Goal: Task Accomplishment & Management: Manage account settings

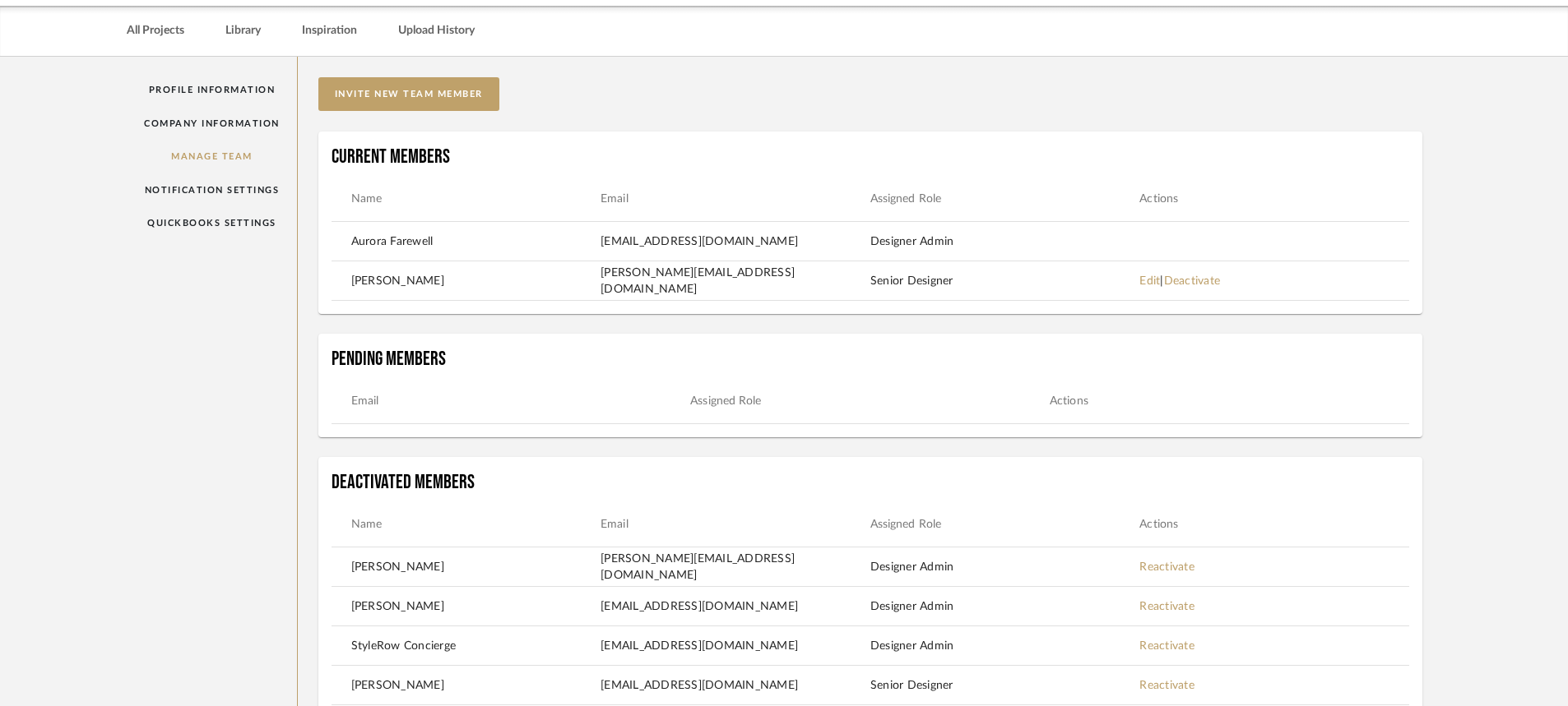
scroll to position [210, 0]
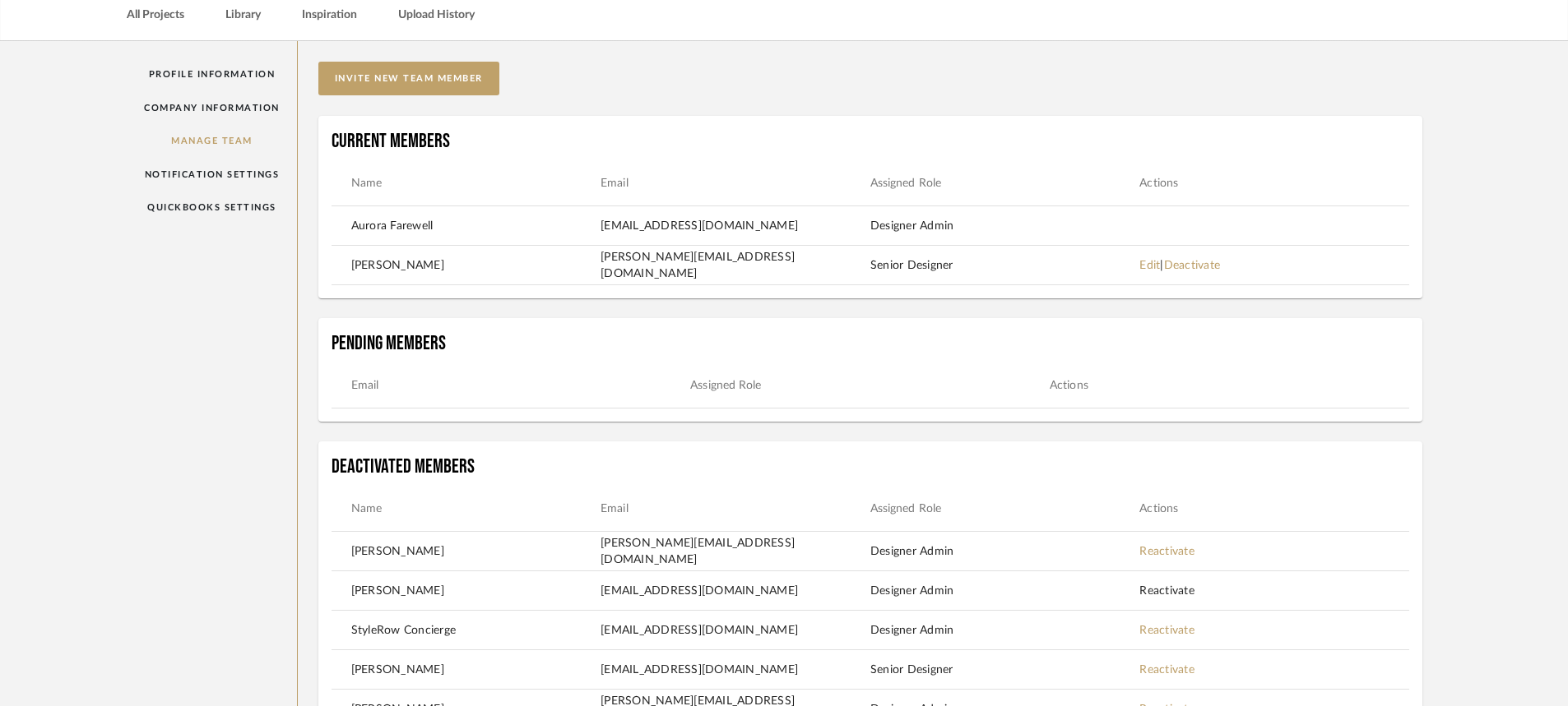
click at [1181, 586] on link "Reactivate" at bounding box center [1168, 591] width 55 height 11
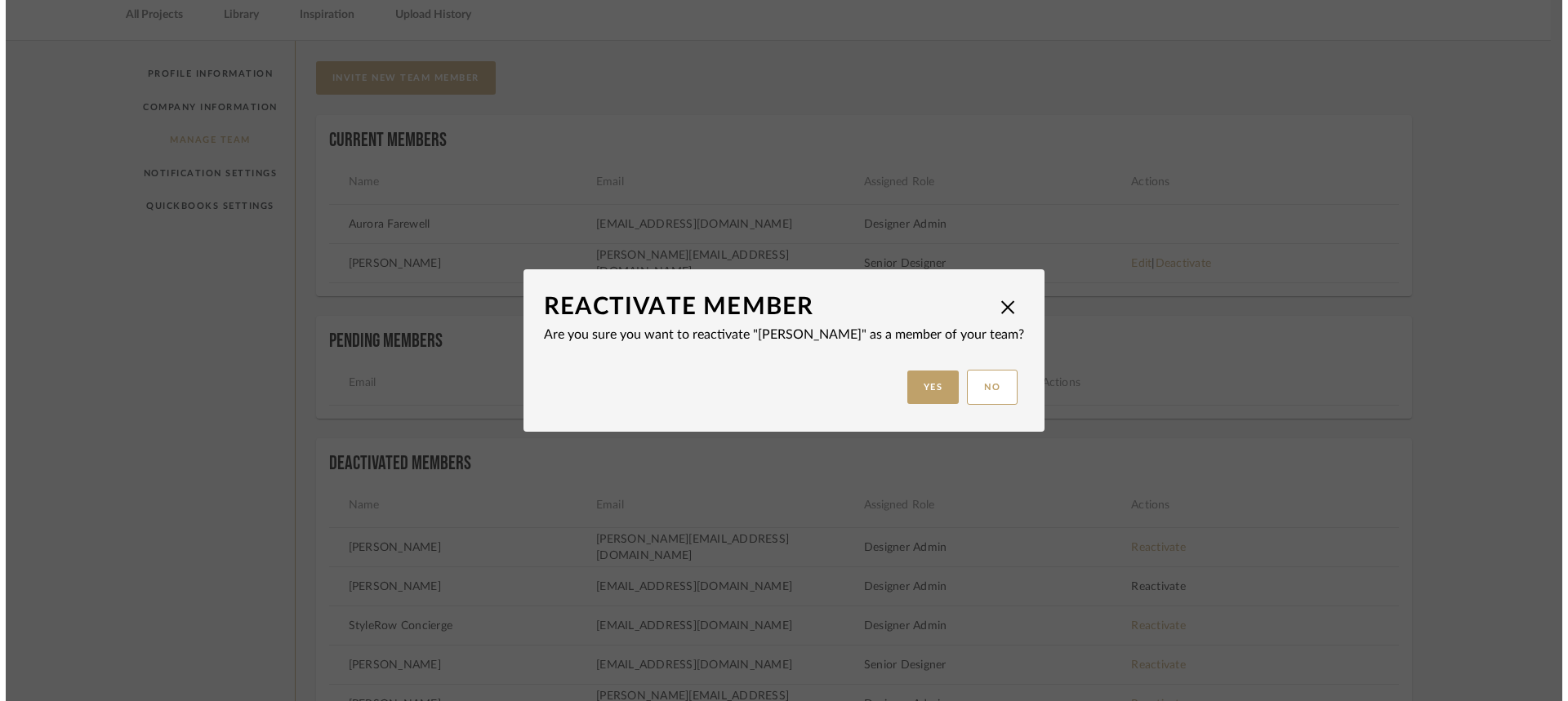
scroll to position [0, 0]
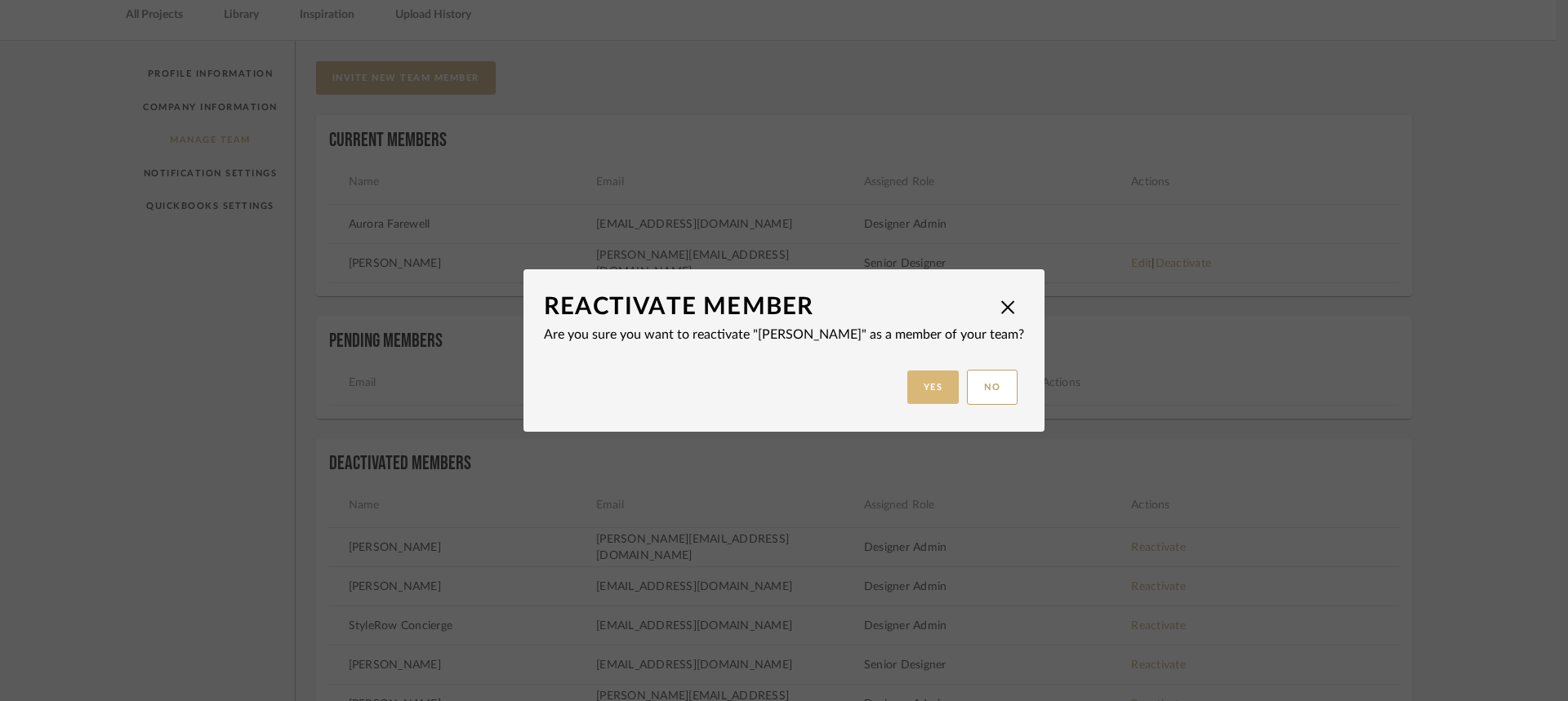
click at [928, 394] on button "Yes" at bounding box center [933, 387] width 52 height 33
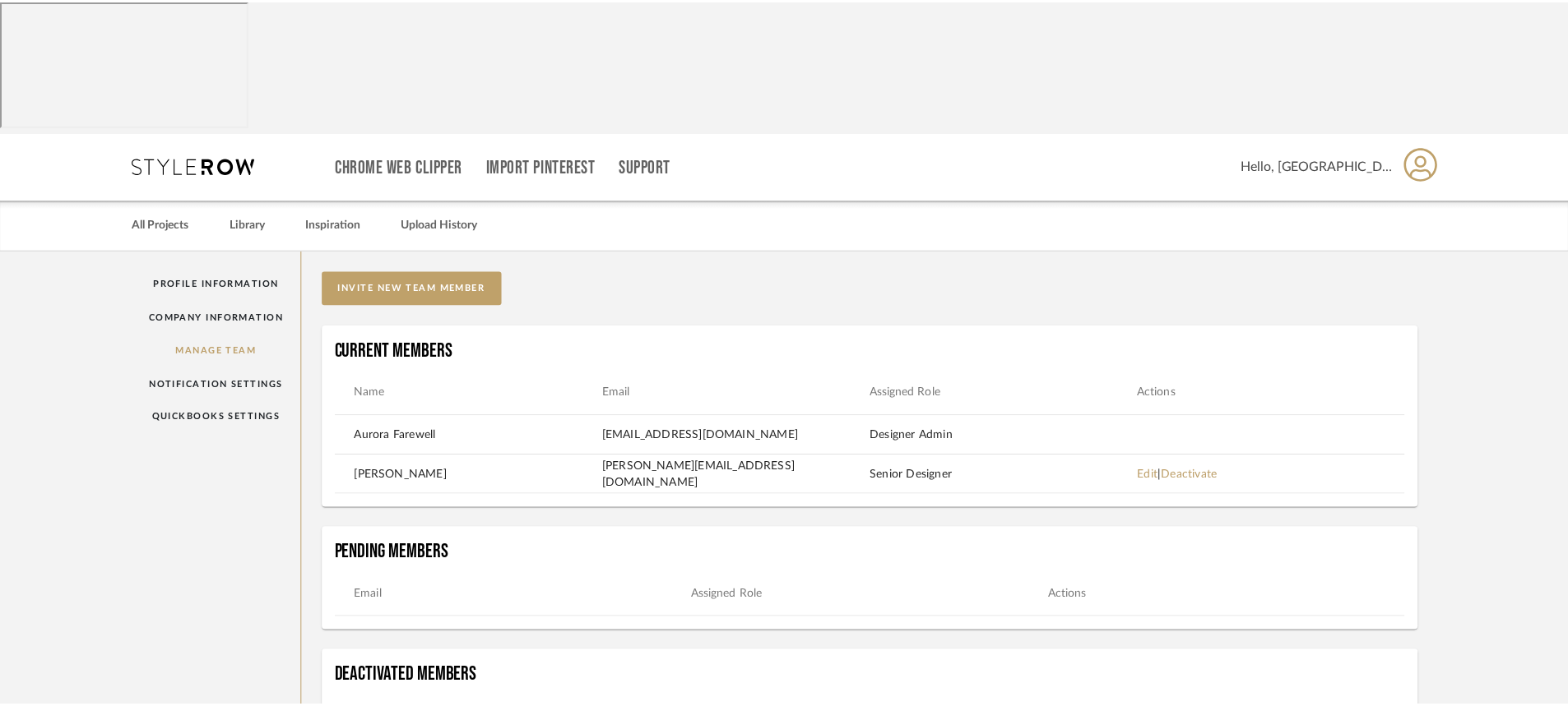
scroll to position [210, 0]
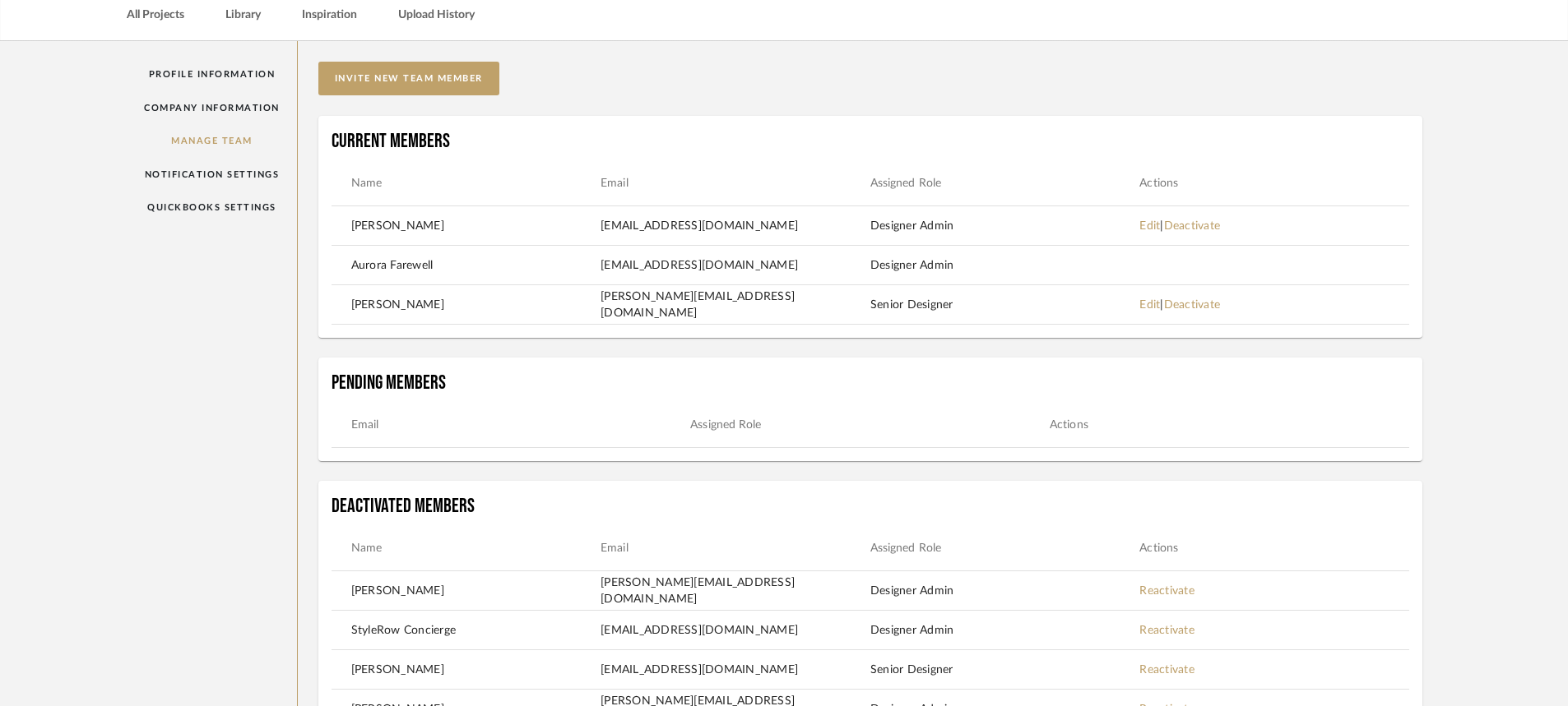
click at [404, 218] on td "[PERSON_NAME]" at bounding box center [467, 226] width 270 height 17
click at [1151, 221] on link "Edit" at bounding box center [1150, 226] width 20 height 11
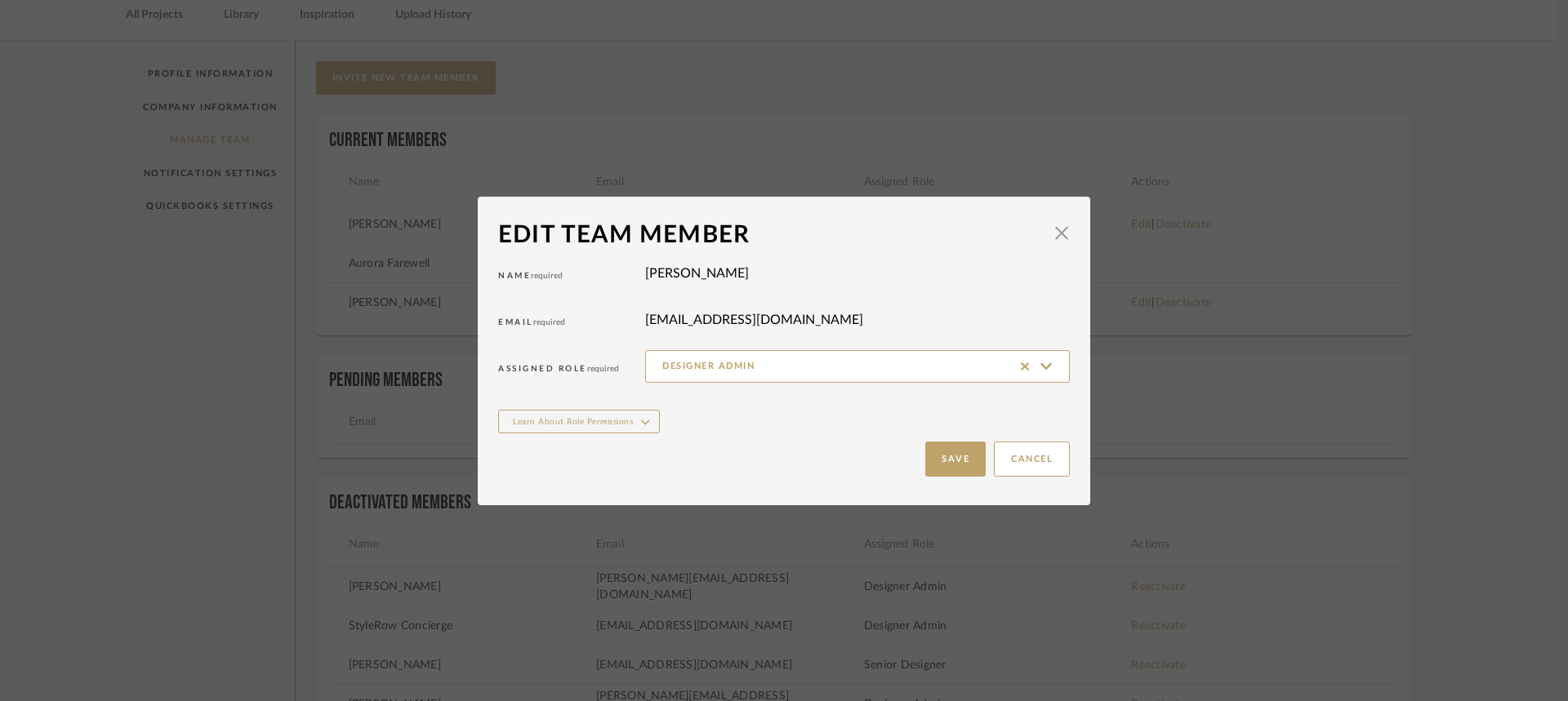
click at [692, 276] on label "[PERSON_NAME]" at bounding box center [696, 273] width 104 height 19
click at [1014, 453] on button "Cancel" at bounding box center [1031, 459] width 76 height 35
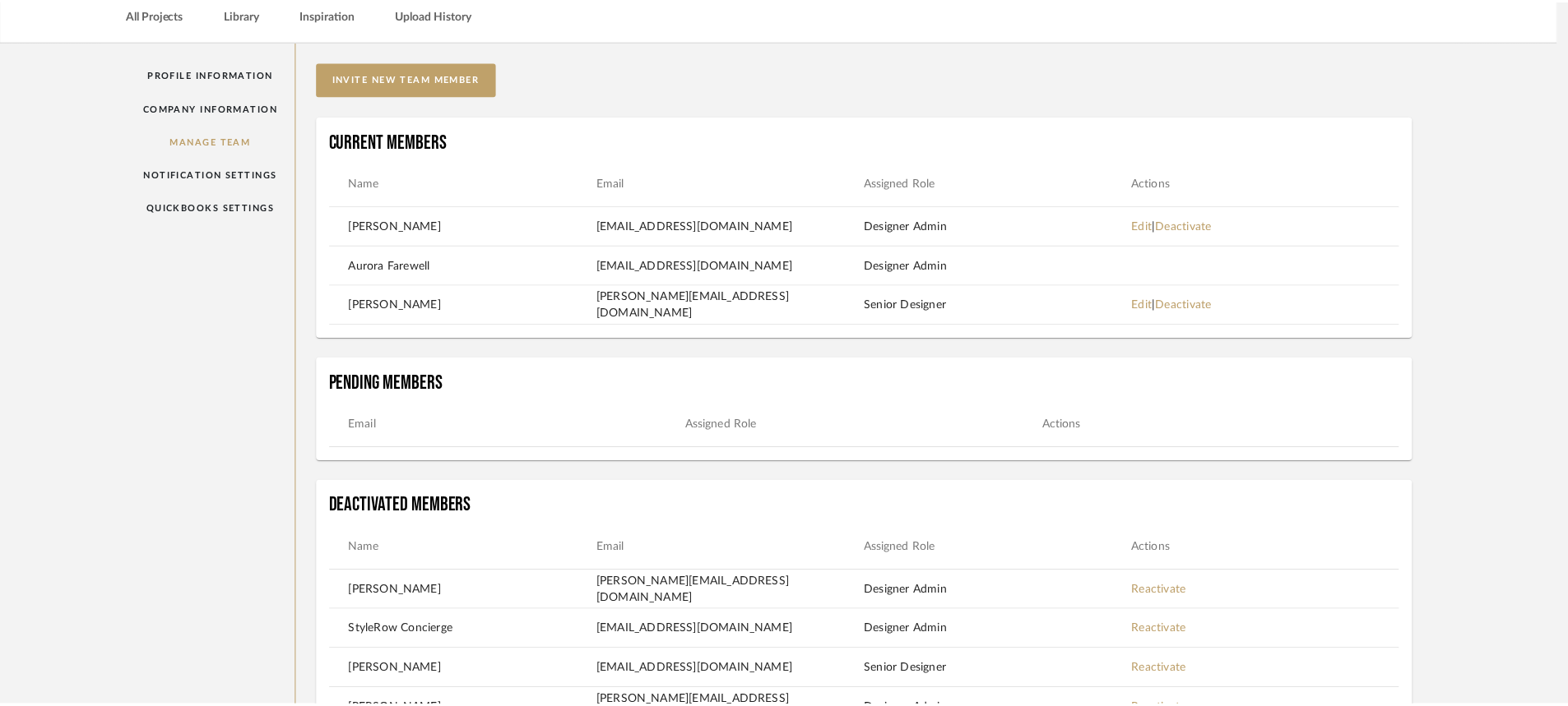
scroll to position [210, 0]
click at [1221, 221] on link "Deactivate" at bounding box center [1192, 226] width 56 height 11
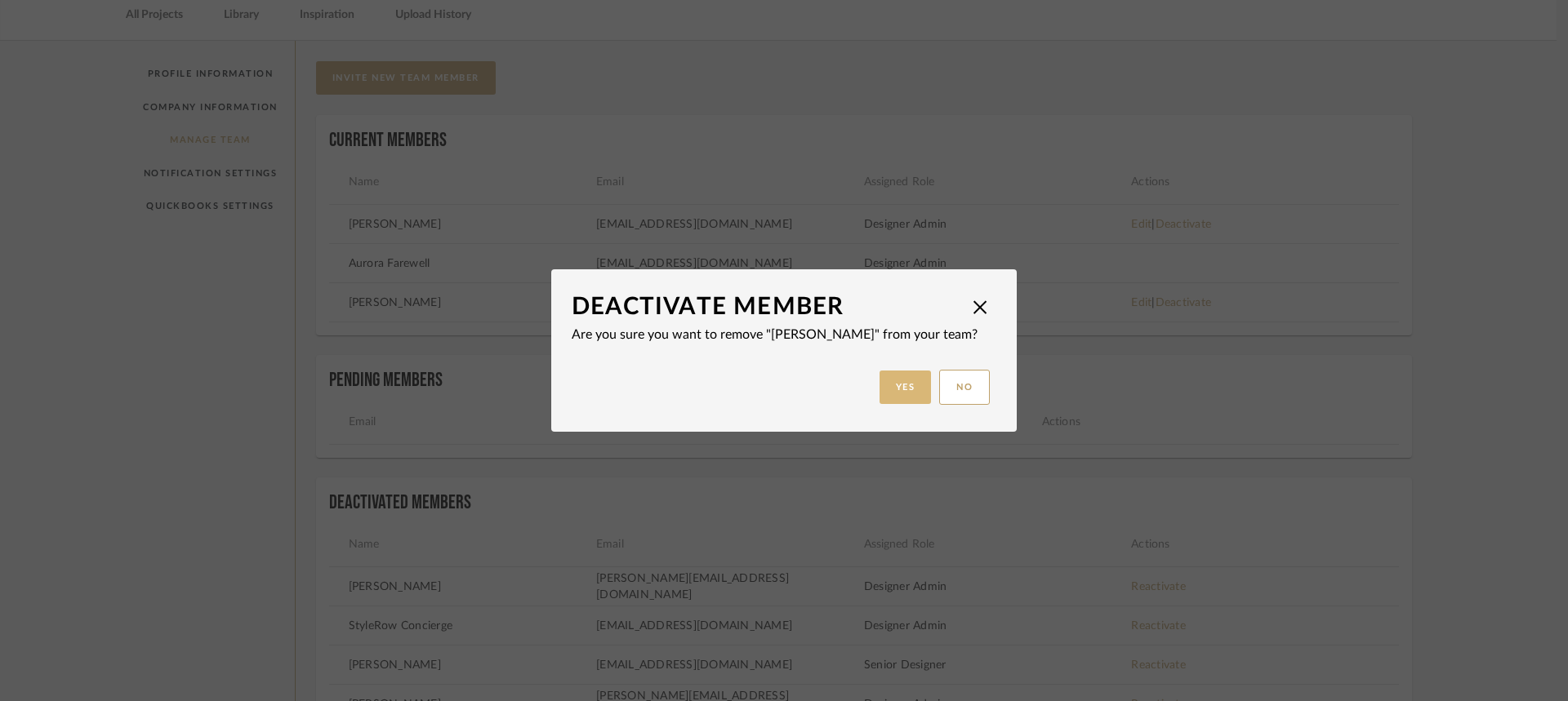
click at [901, 385] on button "Yes" at bounding box center [905, 387] width 52 height 33
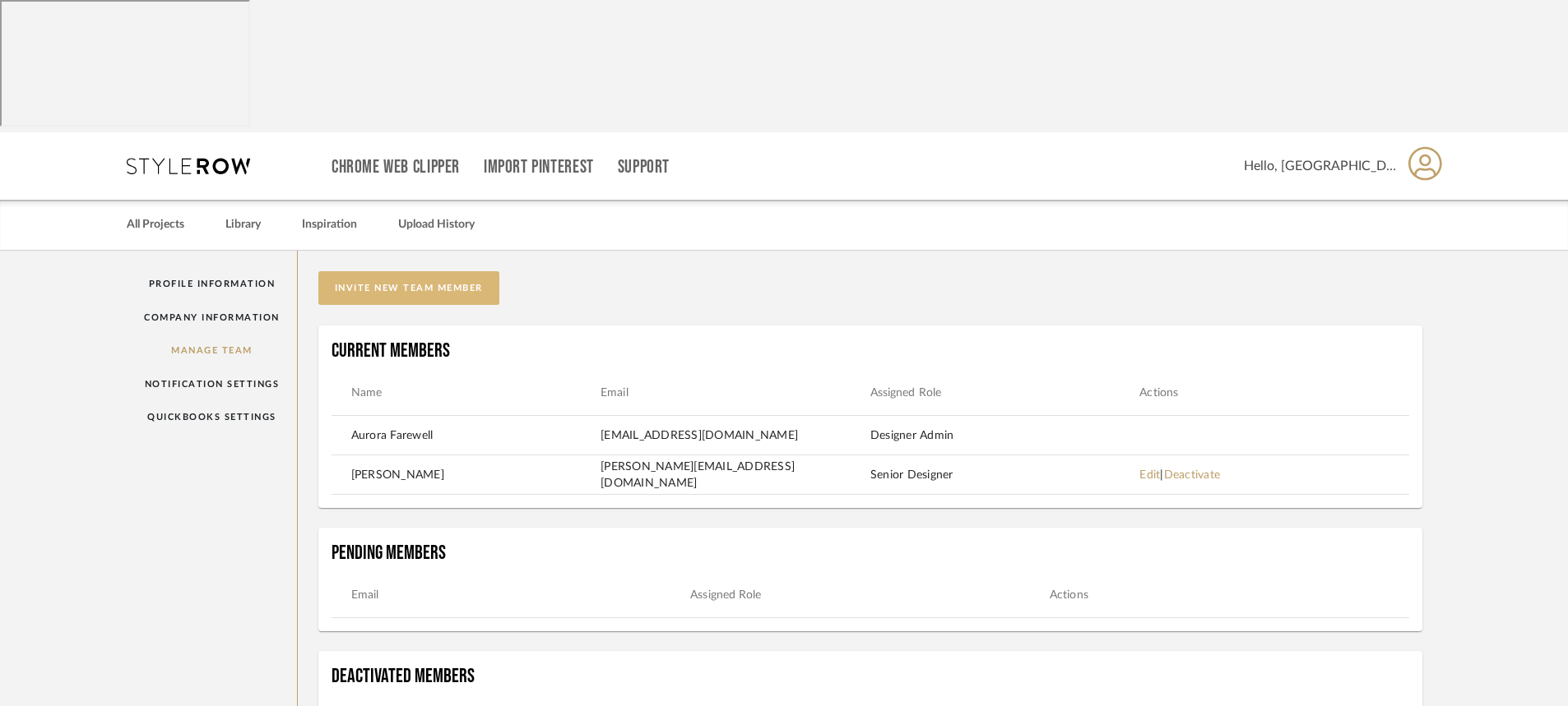
click at [423, 272] on button "invite new team member" at bounding box center [409, 288] width 181 height 33
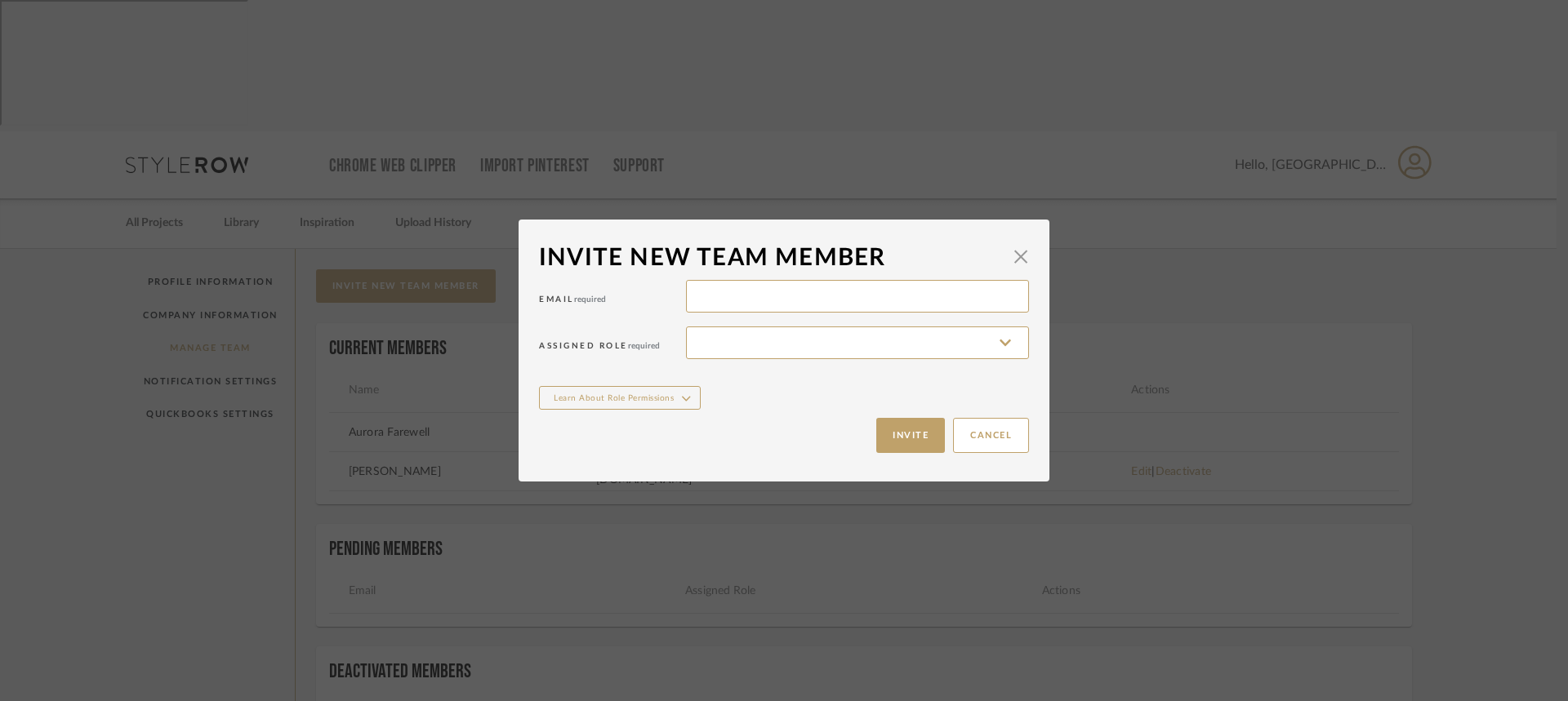
click at [910, 315] on div "Email required" at bounding box center [784, 299] width 490 height 47
click at [903, 305] on input at bounding box center [858, 296] width 343 height 33
type input "o"
type input "[EMAIL_ADDRESS][DOMAIN_NAME]"
click at [782, 357] on input at bounding box center [858, 343] width 343 height 33
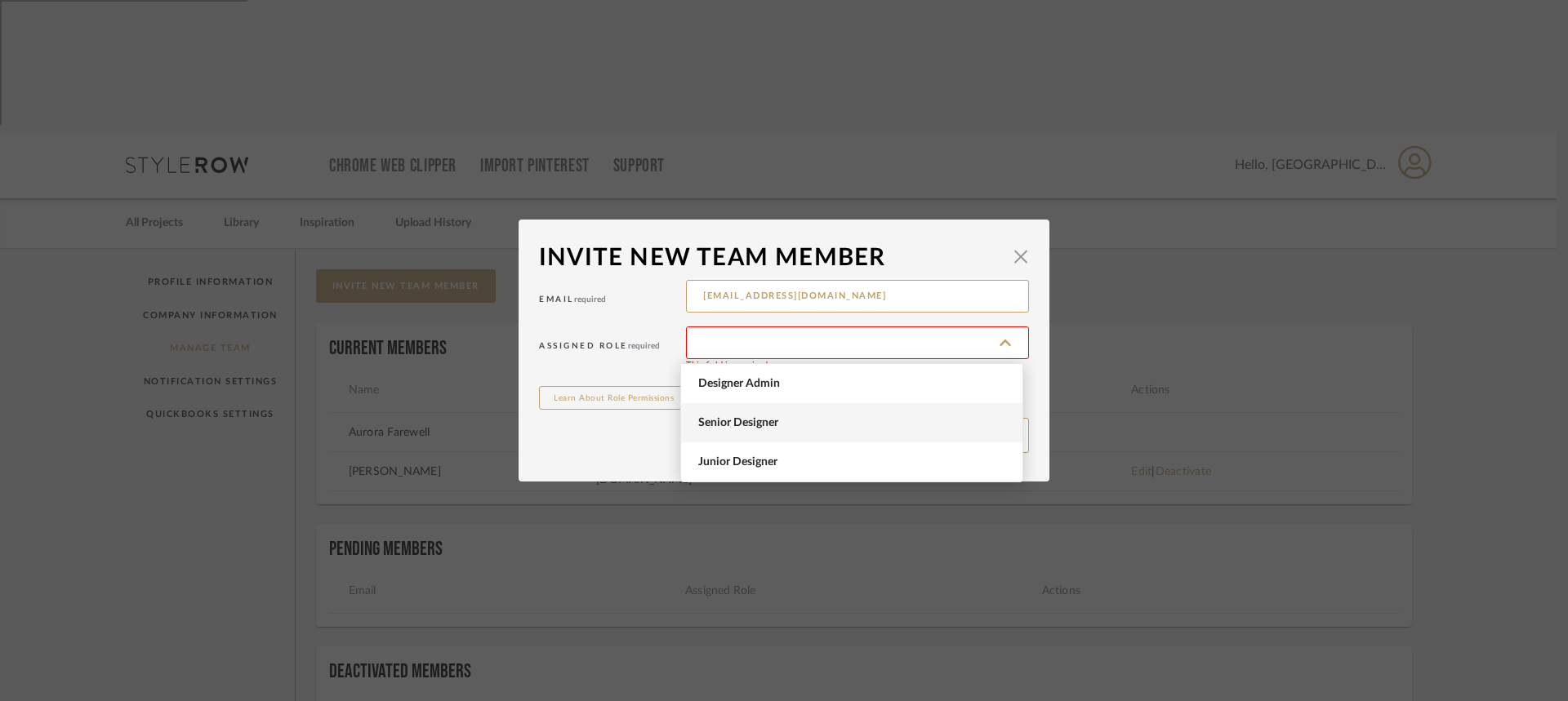
click at [765, 419] on span "Senior Designer" at bounding box center [853, 423] width 311 height 14
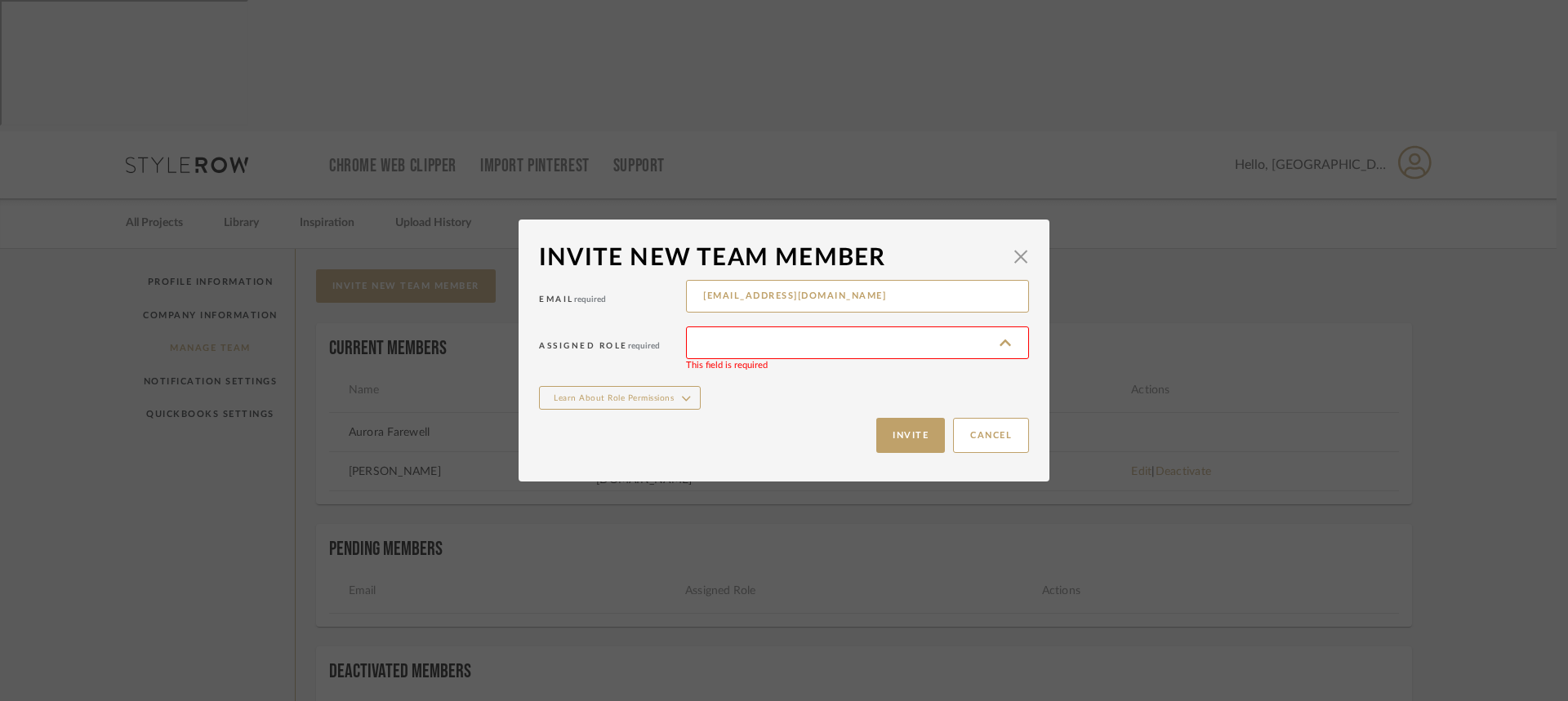
type input "Senior Designer"
click at [883, 428] on button "Invite" at bounding box center [910, 436] width 69 height 35
